Goal: Information Seeking & Learning: Learn about a topic

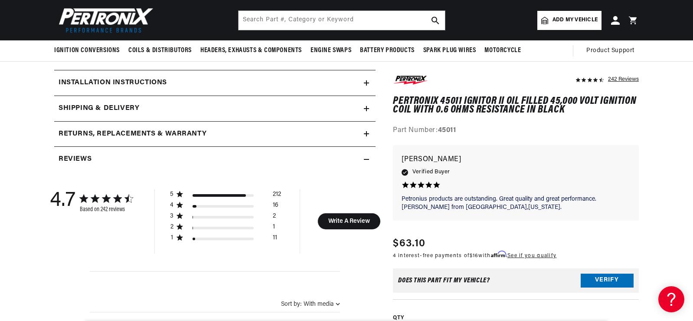
scroll to position [347, 0]
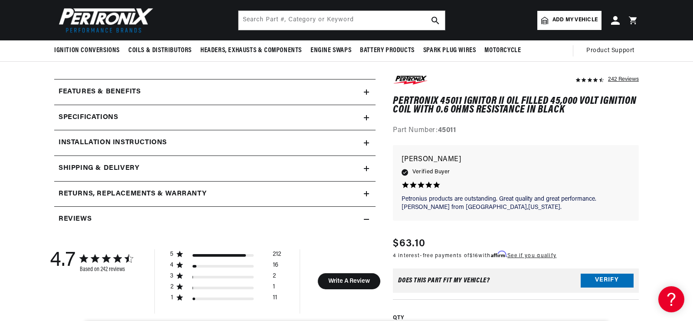
click at [192, 115] on div "Specifications" at bounding box center [209, 117] width 310 height 11
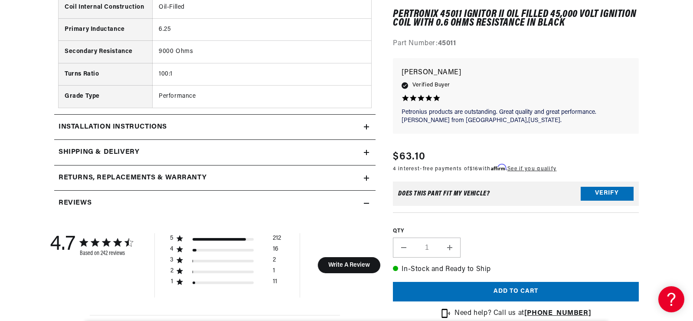
scroll to position [0, 0]
click at [217, 126] on div "Installation instructions" at bounding box center [209, 126] width 310 height 11
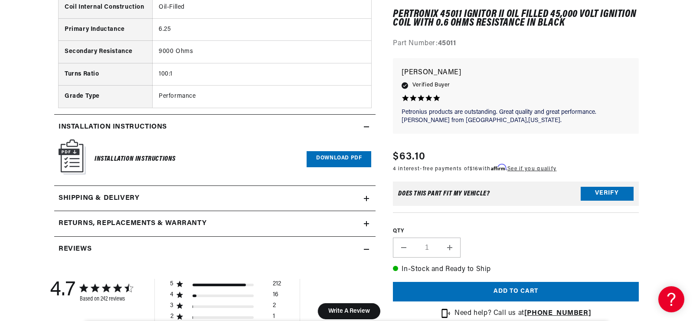
click at [344, 159] on link "Download PDF" at bounding box center [339, 159] width 65 height 16
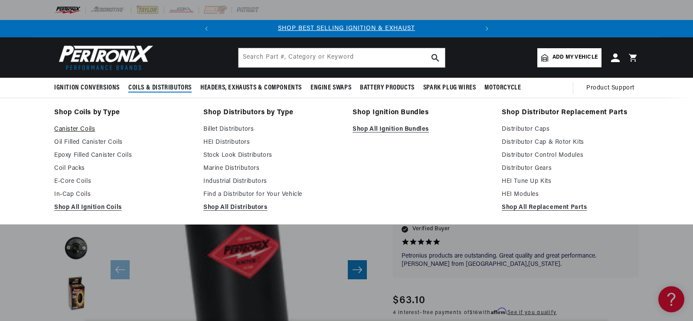
click at [82, 129] on link "Canister Coils" at bounding box center [122, 129] width 137 height 10
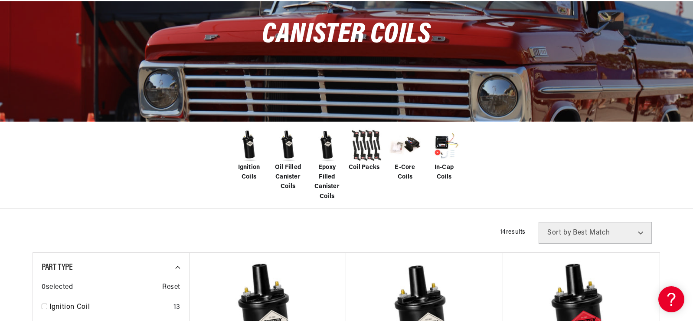
click at [244, 171] on span "Ignition Coils" at bounding box center [249, 173] width 35 height 20
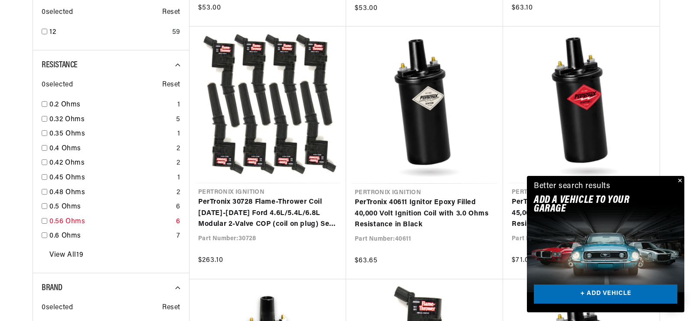
scroll to position [607, 0]
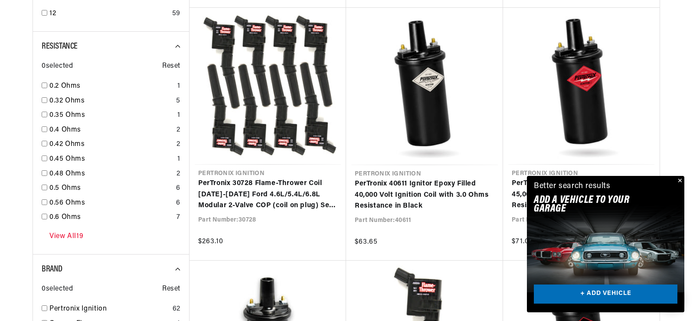
click at [56, 233] on link "View All 19" at bounding box center [66, 236] width 34 height 11
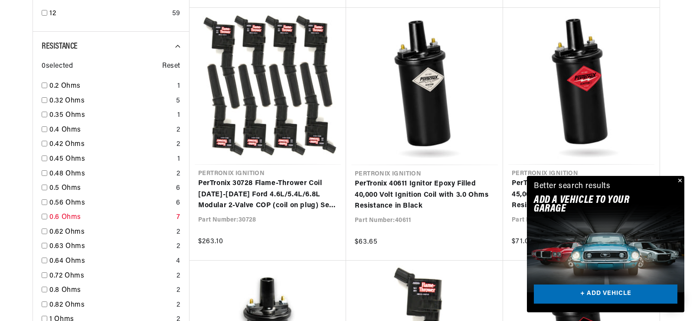
click at [45, 217] on input "checkbox" at bounding box center [45, 216] width 6 height 6
checkbox input "true"
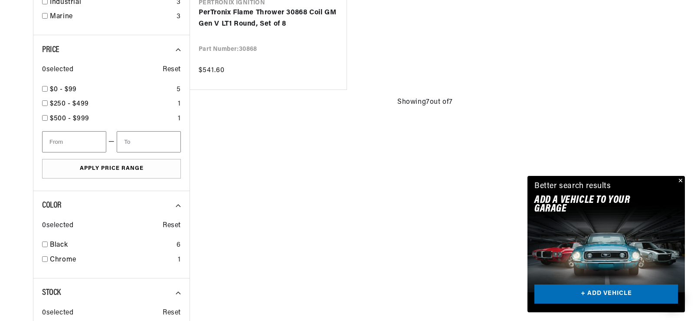
scroll to position [1041, 0]
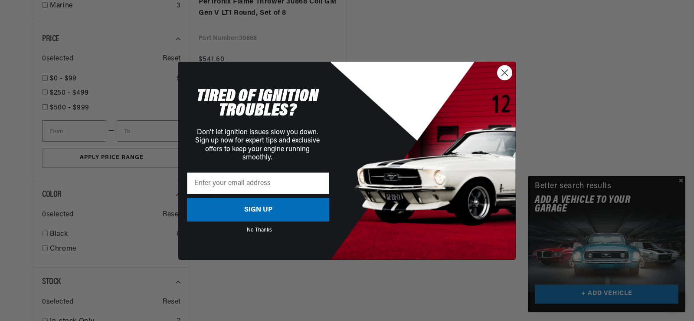
click at [505, 72] on icon "Close dialog" at bounding box center [505, 72] width 6 height 6
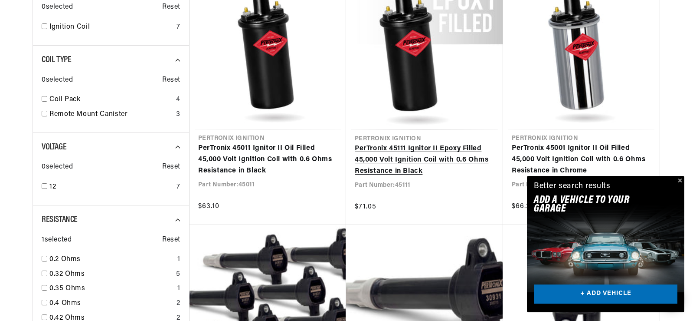
scroll to position [0, 263]
drag, startPoint x: 392, startPoint y: 166, endPoint x: 370, endPoint y: 164, distance: 22.7
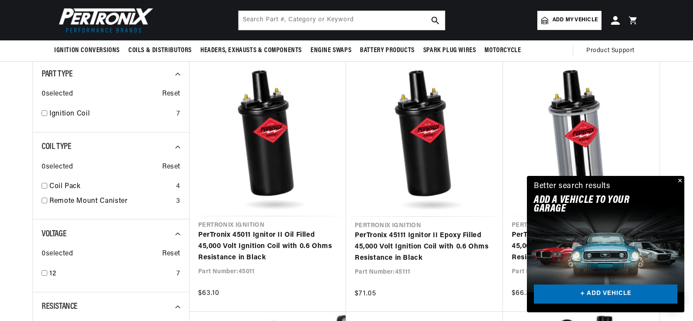
scroll to position [0, 232]
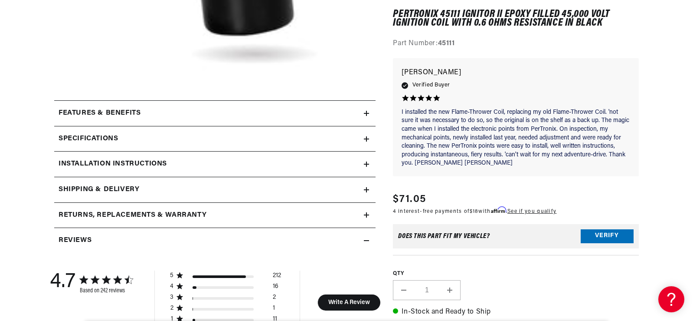
scroll to position [390, 0]
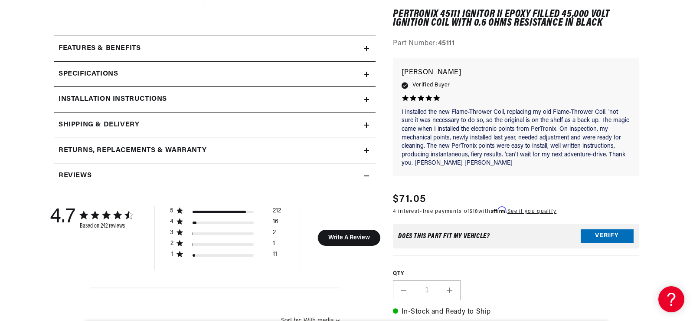
click at [143, 97] on h2 "Installation instructions" at bounding box center [113, 99] width 108 height 11
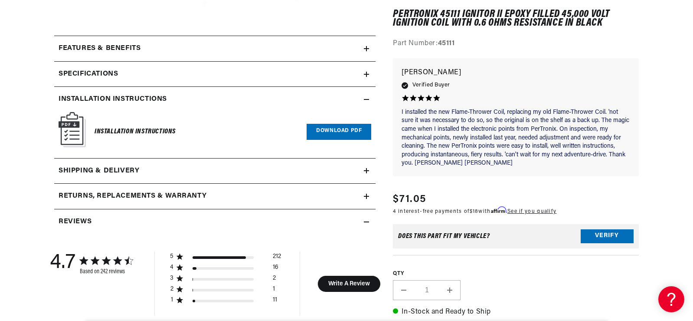
scroll to position [0, 0]
click at [147, 74] on div "Specifications" at bounding box center [209, 74] width 310 height 11
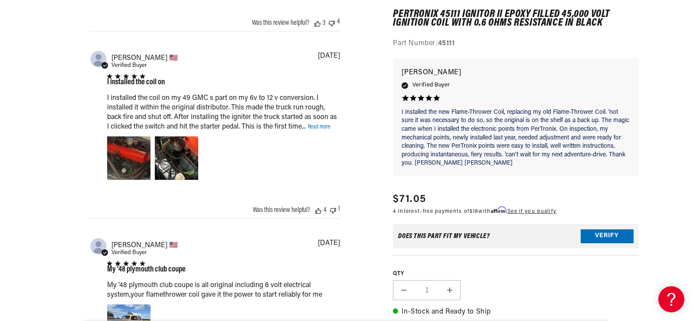
scroll to position [1475, 0]
